Goal: Task Accomplishment & Management: Manage account settings

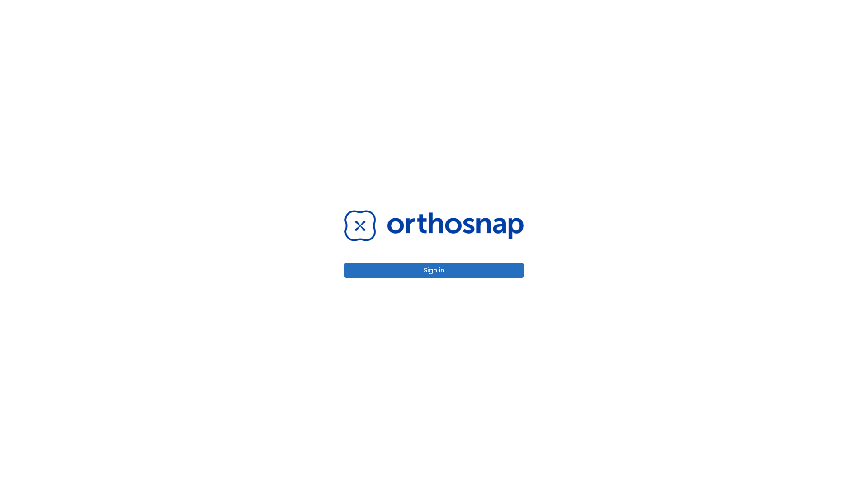
click at [434, 270] on button "Sign in" at bounding box center [434, 270] width 179 height 15
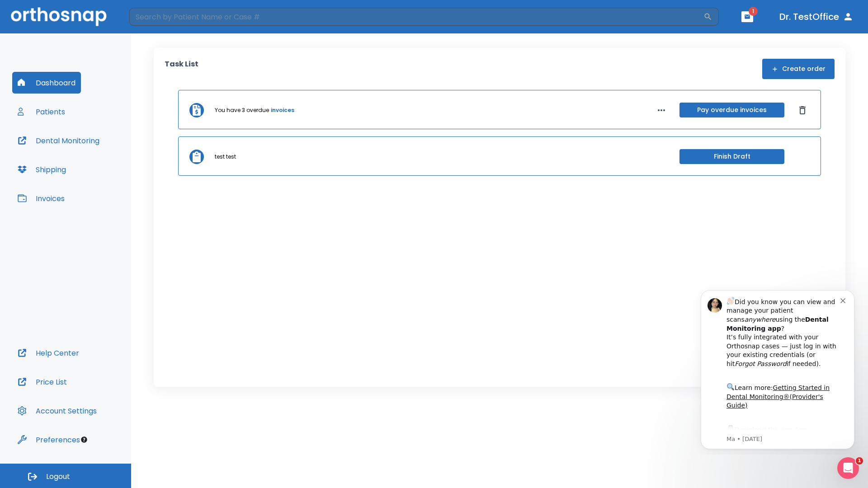
click at [66, 476] on span "Logout" at bounding box center [58, 477] width 24 height 10
